Goal: Find specific page/section: Find specific page/section

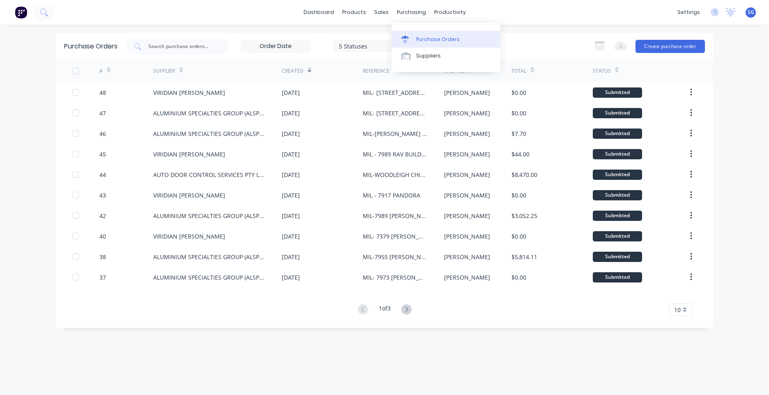
click at [419, 39] on div "Purchase Orders" at bounding box center [438, 39] width 44 height 7
click at [366, 39] on div "Product Catalogue" at bounding box center [390, 39] width 51 height 7
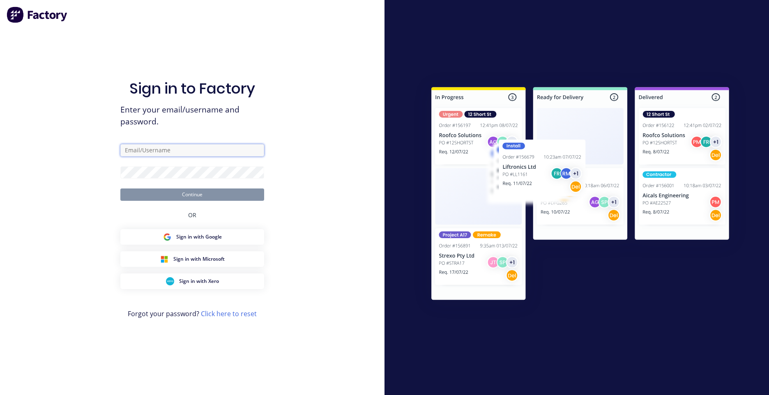
type input "[EMAIL_ADDRESS][DOMAIN_NAME]"
click at [180, 188] on form "[EMAIL_ADDRESS][DOMAIN_NAME] Continue" at bounding box center [192, 172] width 144 height 57
click at [180, 191] on button "Continue" at bounding box center [192, 195] width 144 height 12
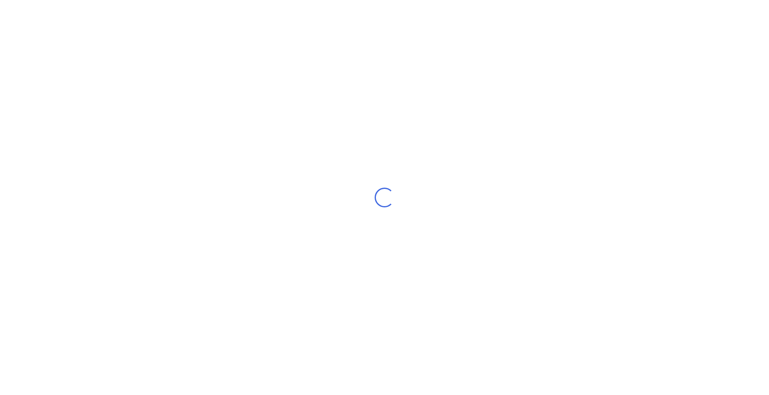
click at [180, 191] on div "Loading..." at bounding box center [384, 197] width 769 height 395
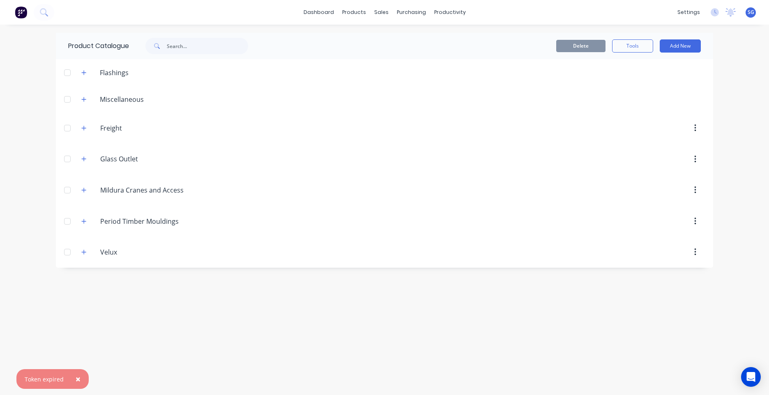
click at [153, 306] on div "Product Catalogue Delete Tools Add New Flashings Miscellaneous Freight Freight …" at bounding box center [384, 210] width 657 height 354
click at [127, 166] on div "Glass.Outlet Glass Outlet" at bounding box center [139, 159] width 129 height 15
click at [127, 159] on input "Glass Outlet" at bounding box center [148, 159] width 97 height 10
click at [85, 163] on button "button" at bounding box center [84, 159] width 10 height 10
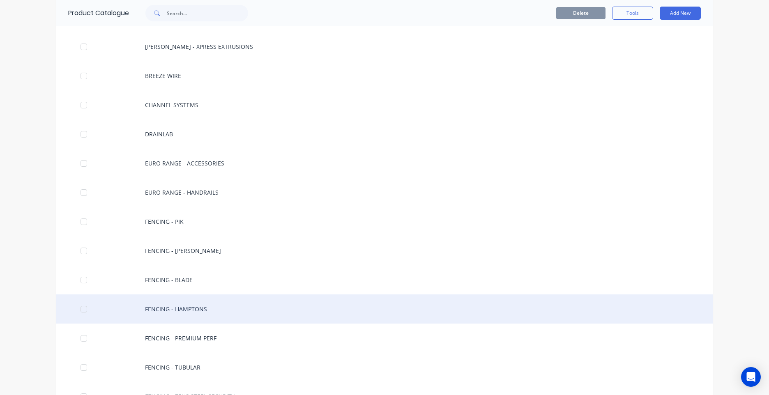
scroll to position [575, 0]
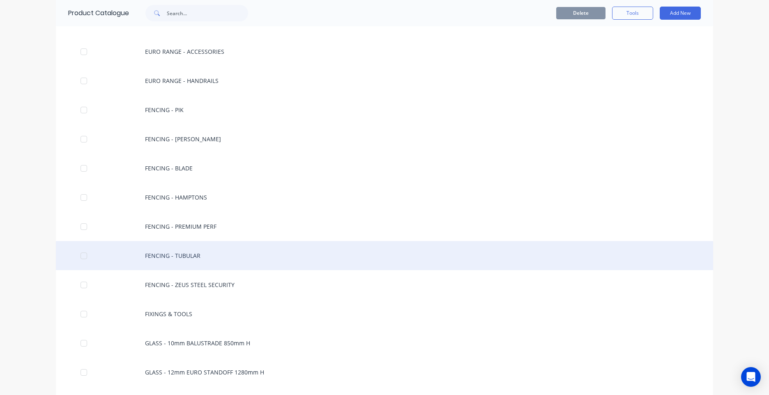
click at [161, 254] on div "FENCING - TUBULAR" at bounding box center [384, 255] width 657 height 29
